Goal: Browse casually: Explore the website without a specific task or goal

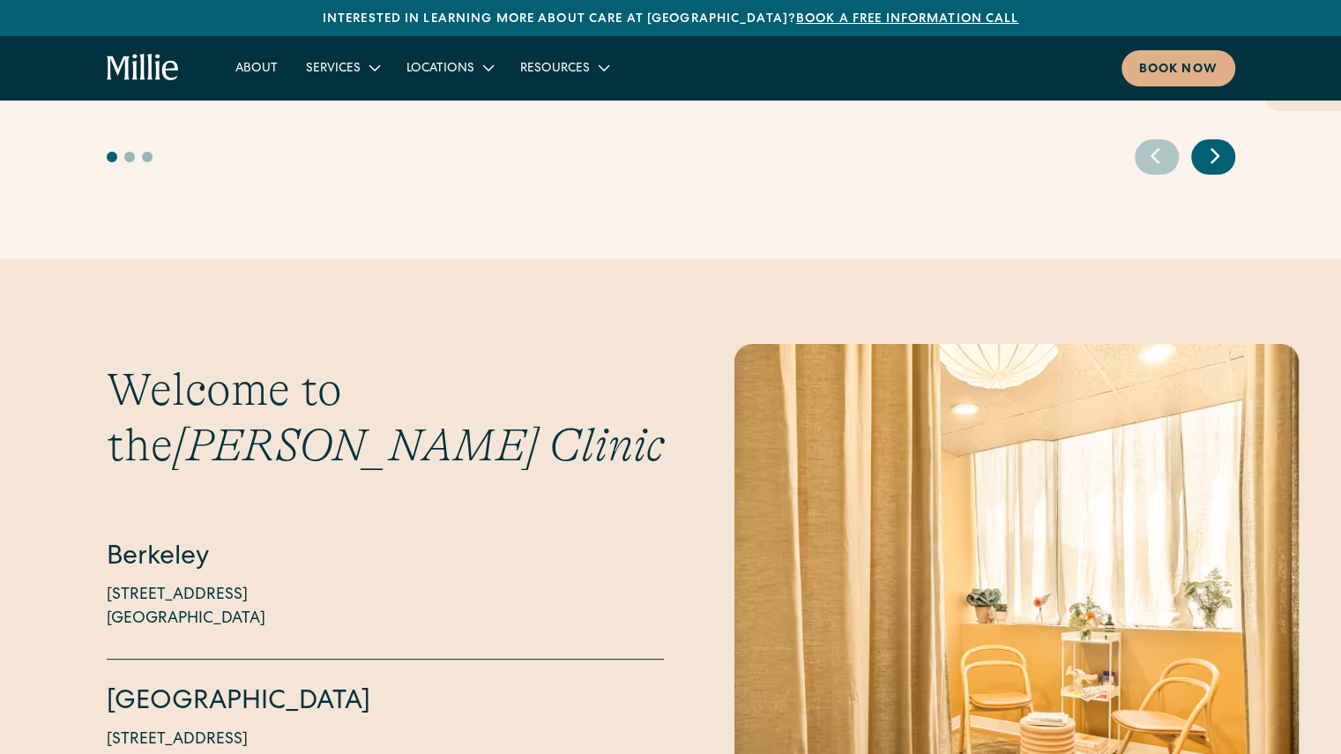
scroll to position [4181, 0]
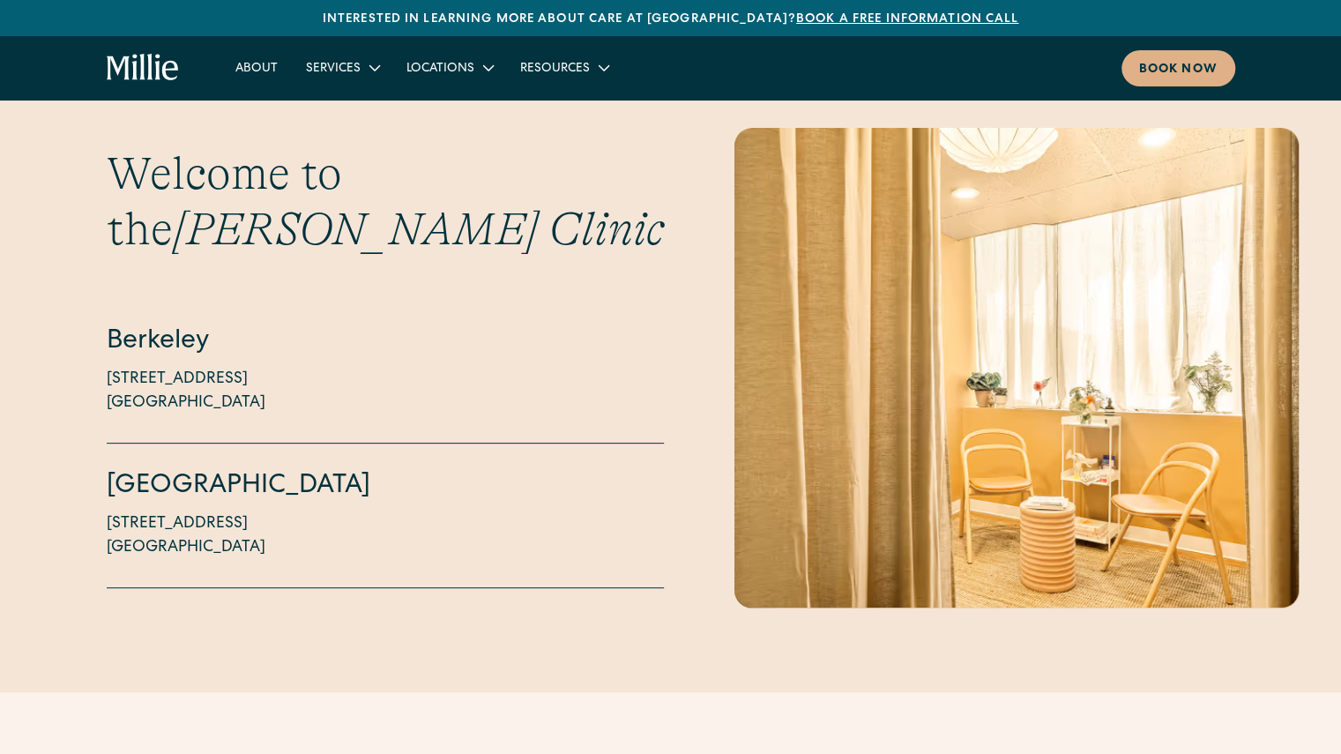
click at [1158, 278] on img "3 / 6" at bounding box center [1016, 377] width 564 height 498
click at [1102, 311] on img "3 / 6" at bounding box center [1016, 377] width 564 height 498
click at [847, 325] on img "3 / 6" at bounding box center [1016, 377] width 564 height 498
click at [618, 303] on div "Welcome to the [PERSON_NAME][GEOGRAPHIC_DATA] [STREET_ADDRESS][GEOGRAPHIC_DATA]…" at bounding box center [671, 368] width 1128 height 480
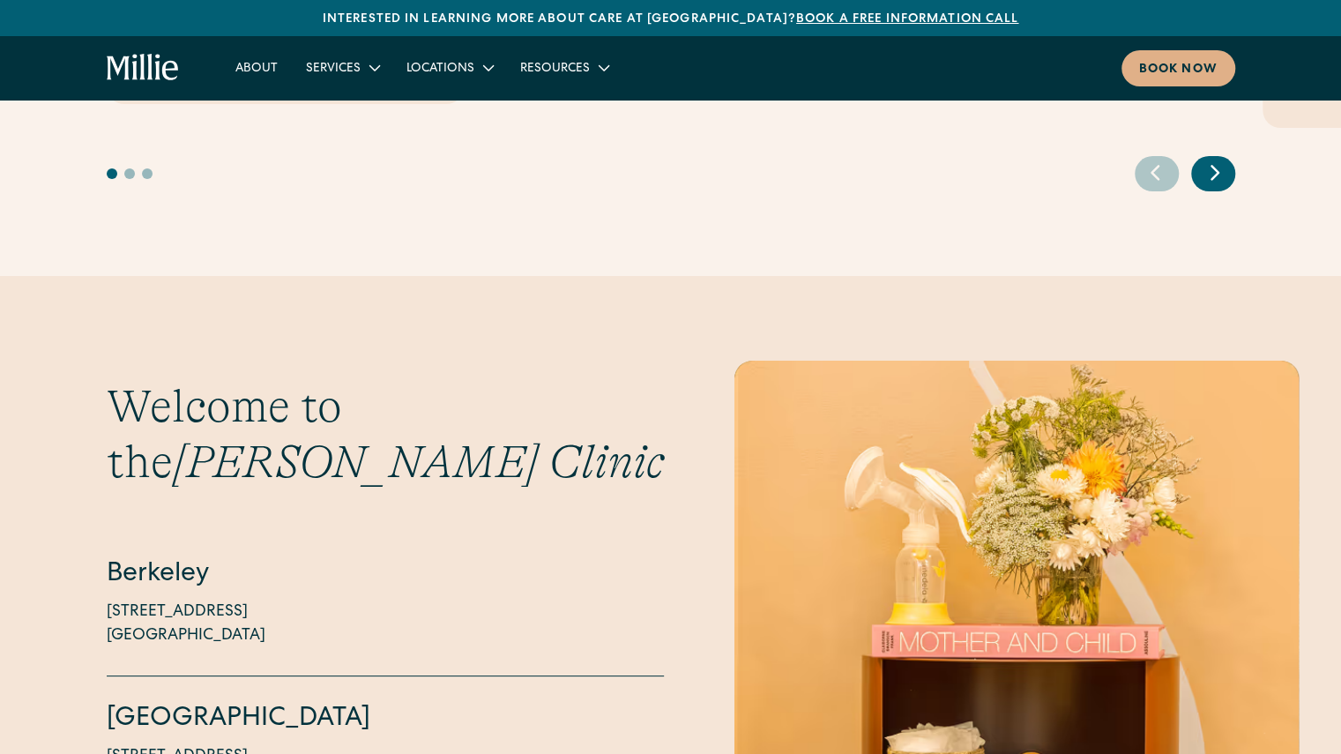
scroll to position [3947, 0]
click at [1208, 160] on icon "Next slide" at bounding box center [1215, 173] width 26 height 27
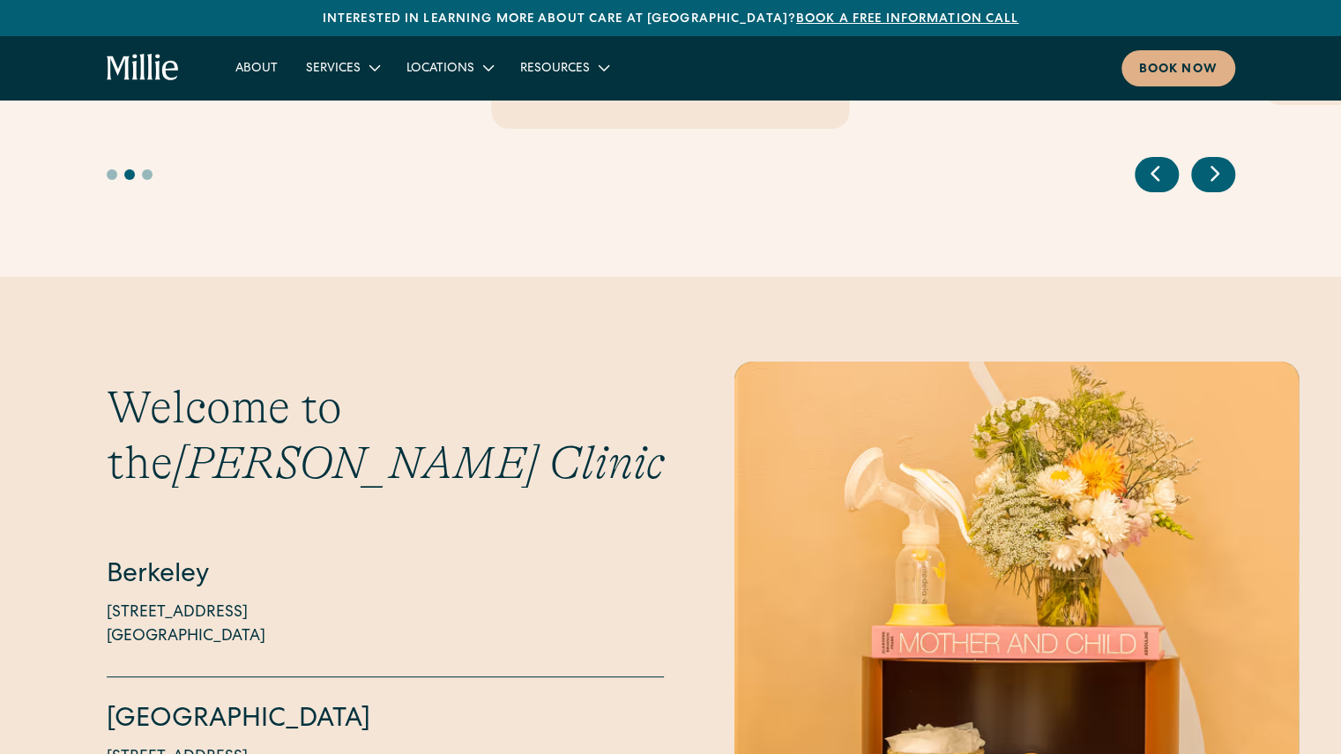
click at [1155, 160] on icon "Previous slide" at bounding box center [1155, 173] width 26 height 27
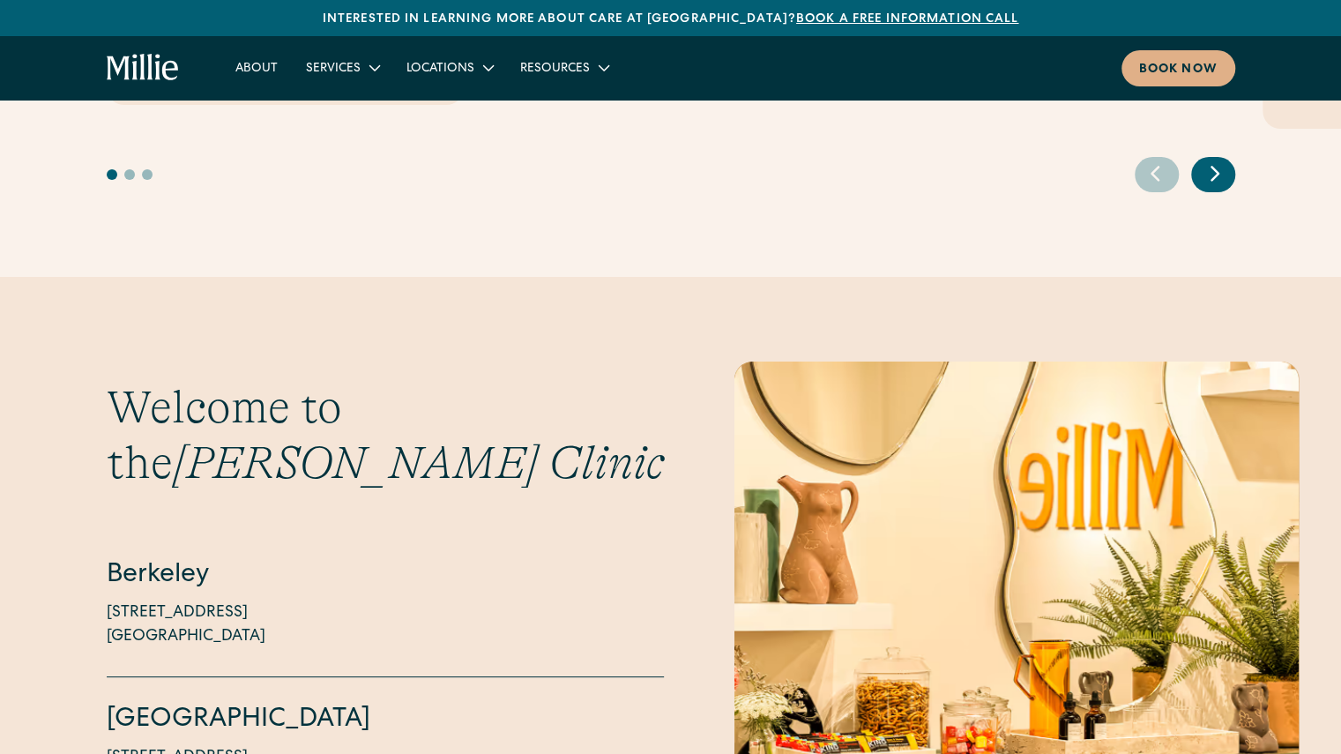
click at [922, 503] on img "5 / 6" at bounding box center [1016, 610] width 564 height 498
click at [878, 500] on img "5 / 6" at bounding box center [1016, 610] width 564 height 498
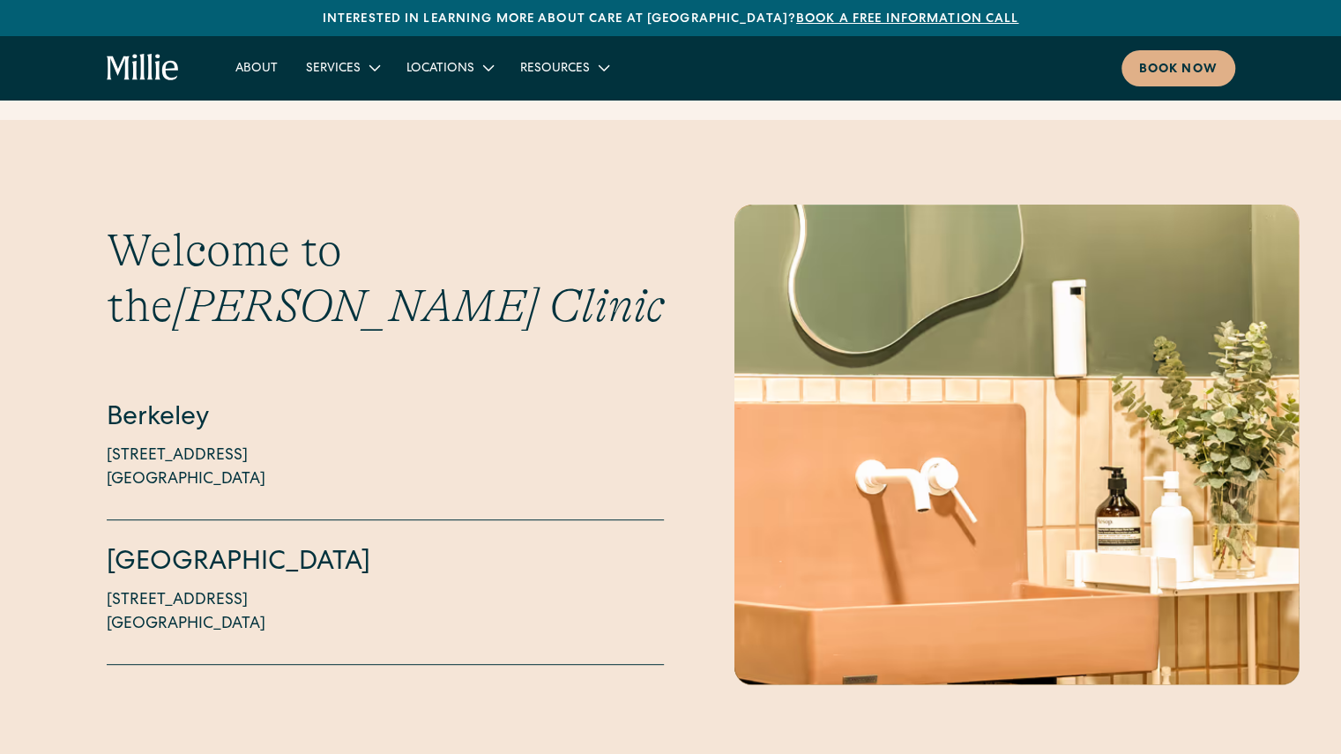
scroll to position [4097, 0]
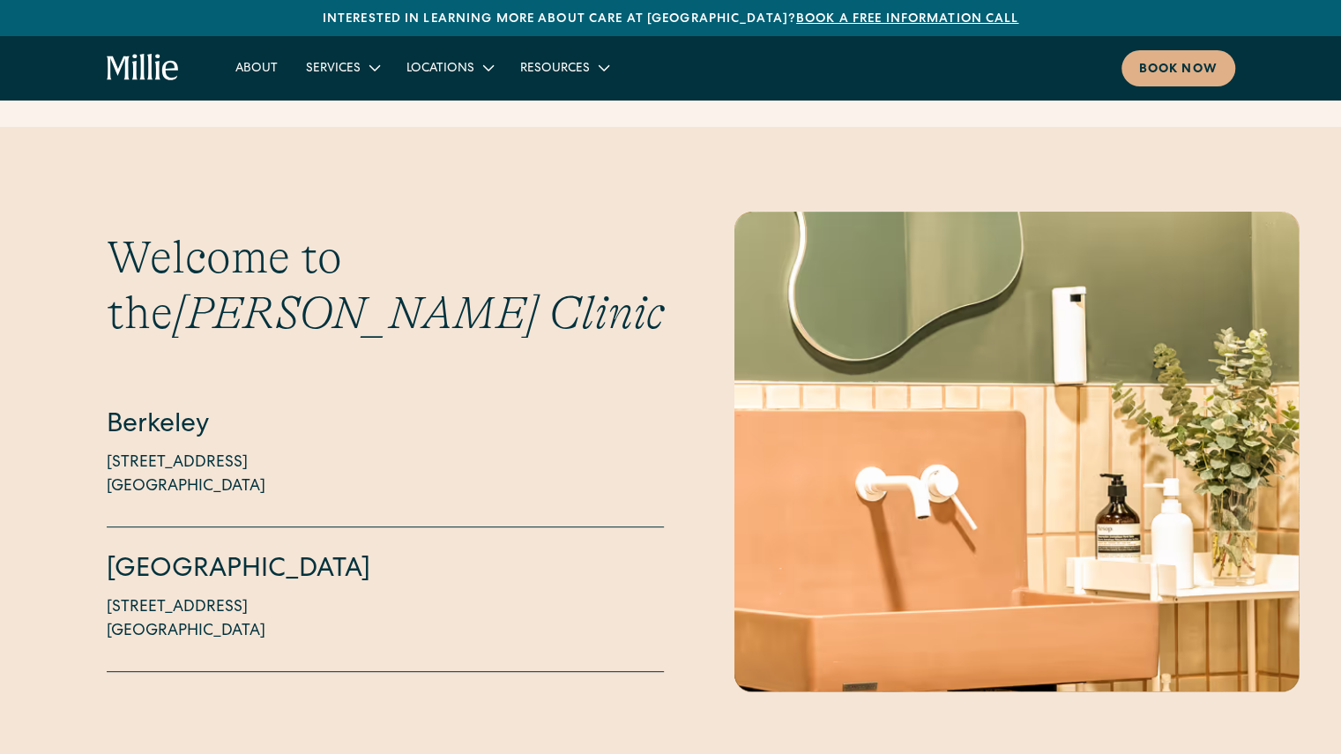
click at [899, 385] on img "6 / 6" at bounding box center [1016, 461] width 564 height 498
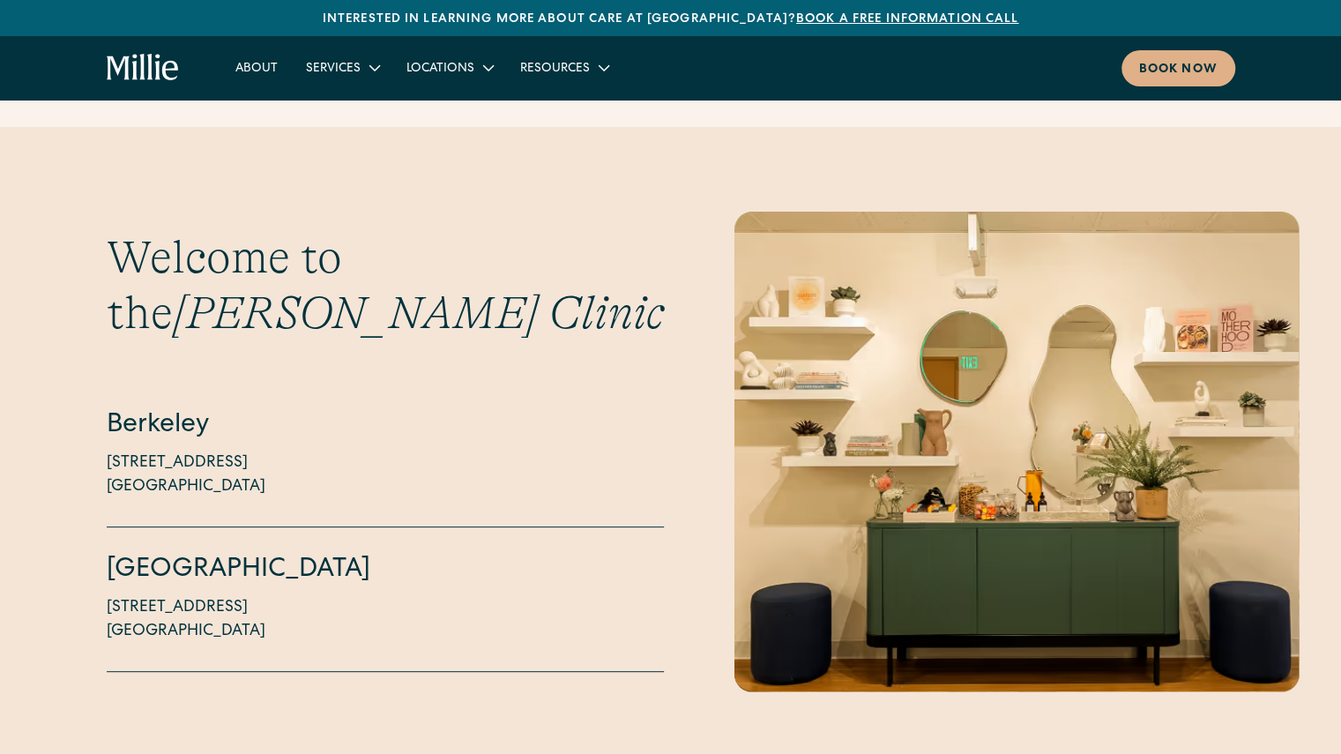
click at [824, 396] on img "1 / 6" at bounding box center [1016, 461] width 564 height 498
